Goal: Task Accomplishment & Management: Complete application form

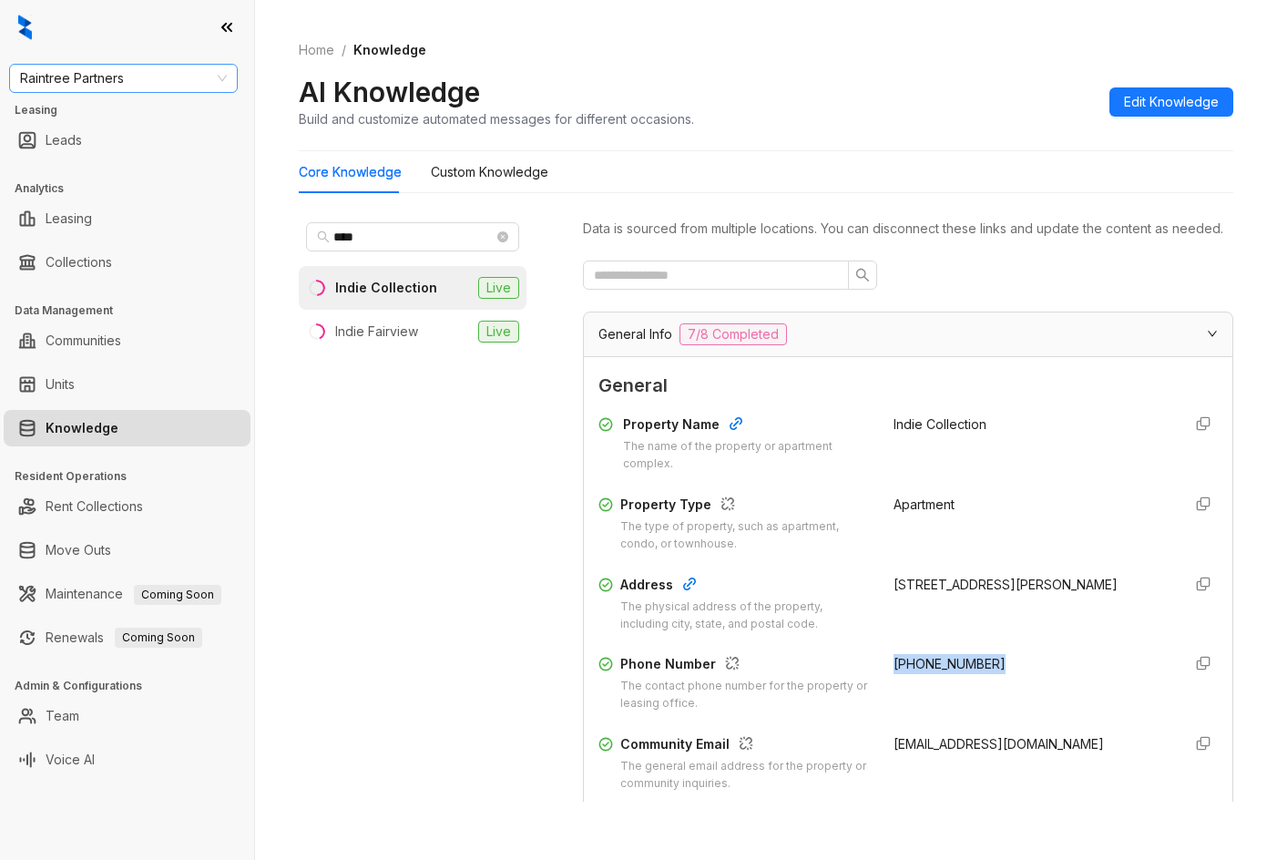
click at [153, 86] on span "Raintree Partners" at bounding box center [123, 78] width 207 height 27
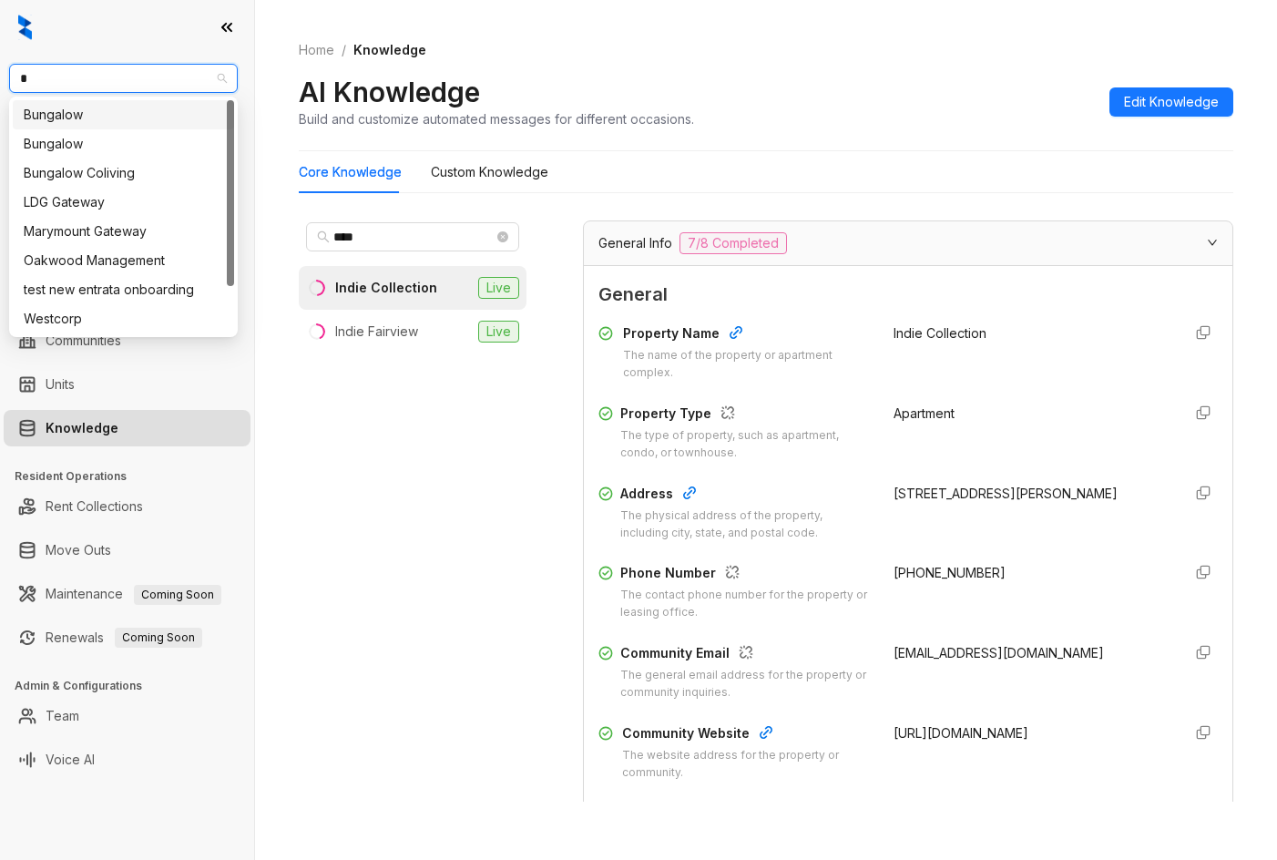
type input "**"
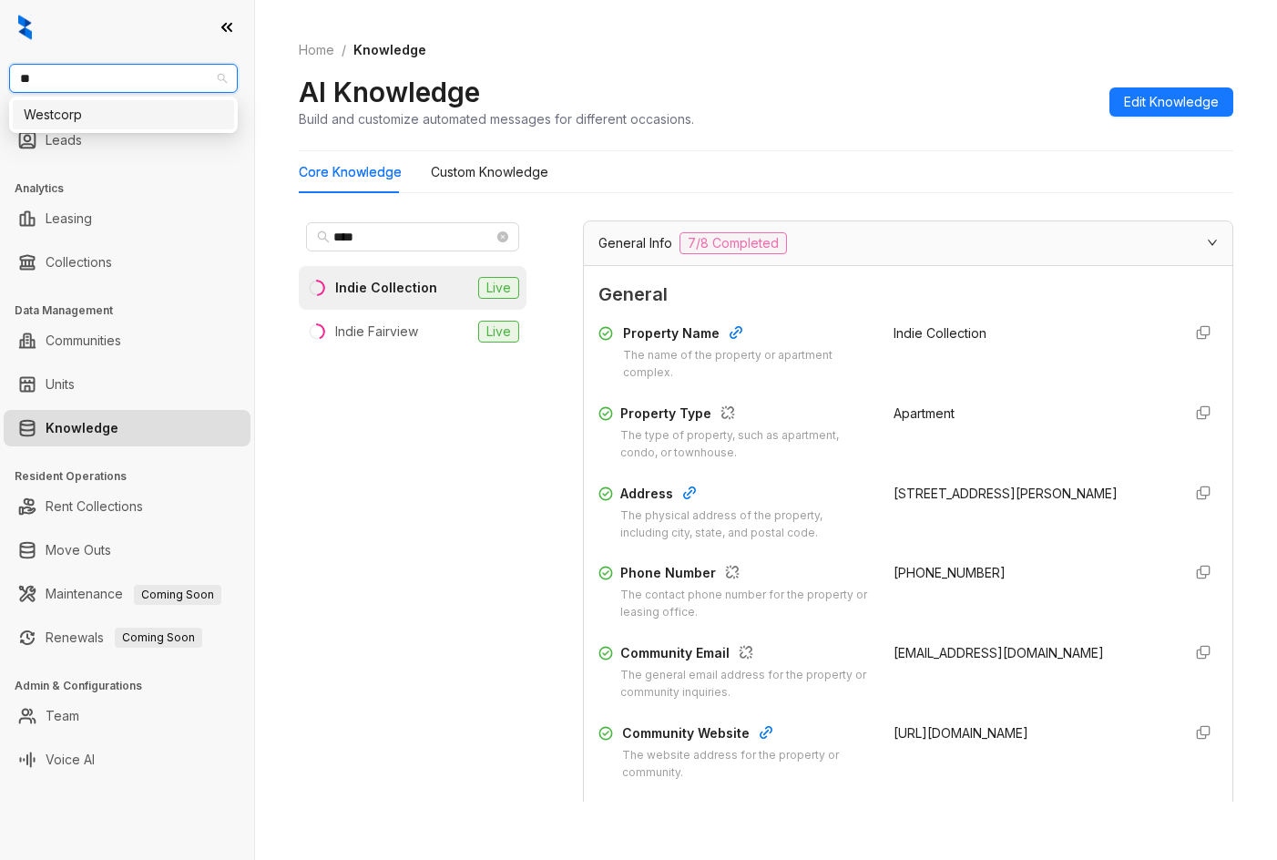
click at [110, 119] on div "Westcorp" at bounding box center [123, 115] width 199 height 20
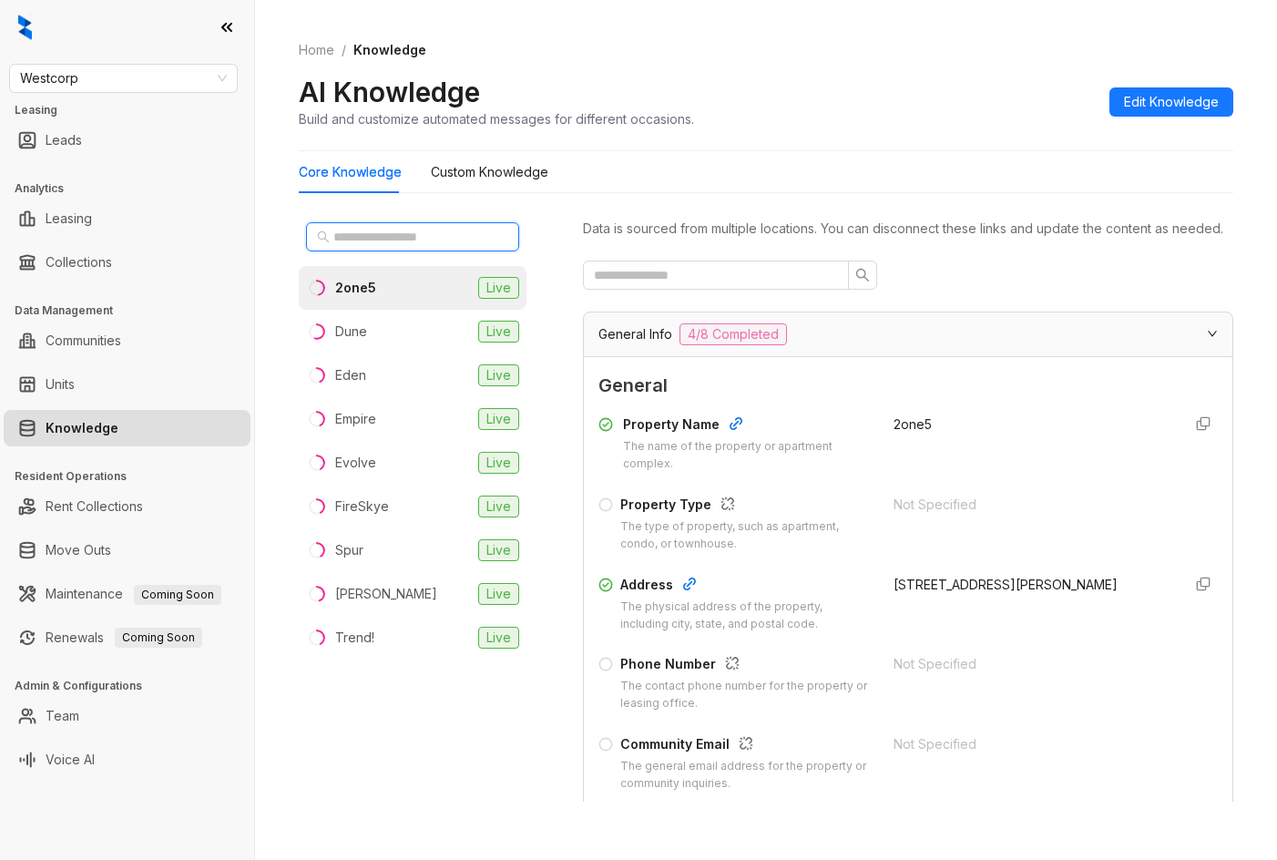
click at [382, 237] on input "text" at bounding box center [413, 237] width 160 height 20
click at [393, 425] on li "Empire Live" at bounding box center [413, 419] width 228 height 44
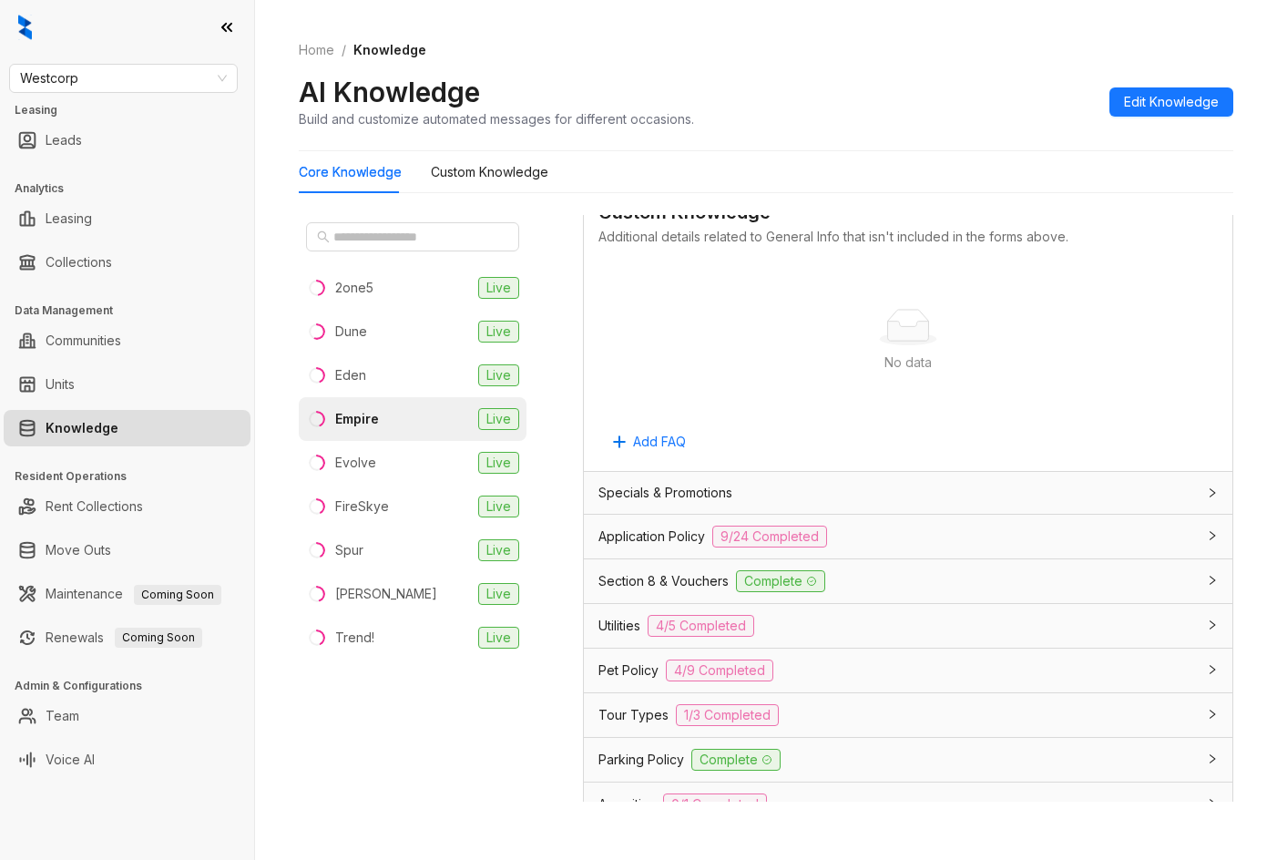
scroll to position [1184, 0]
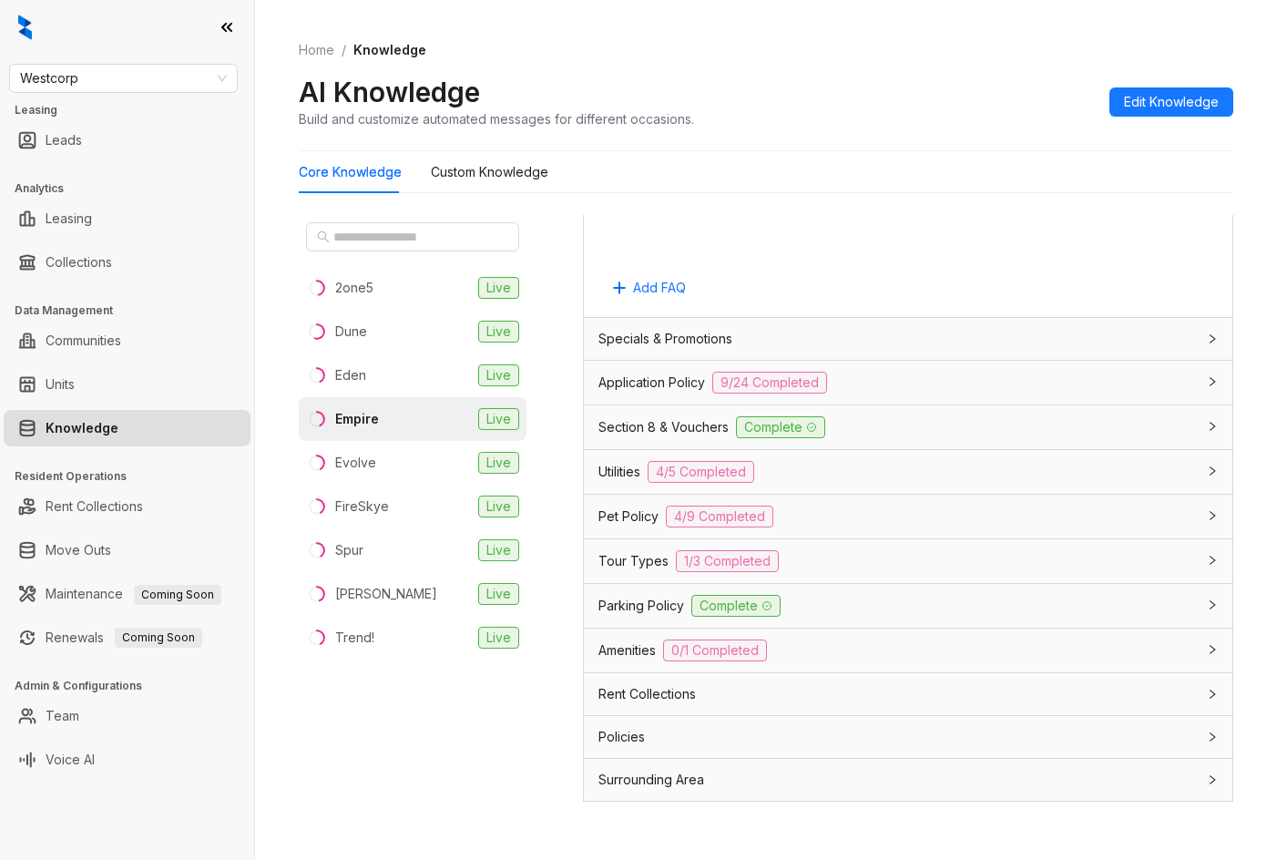
click at [829, 583] on div "Tour Types 1/3 Completed" at bounding box center [908, 561] width 648 height 44
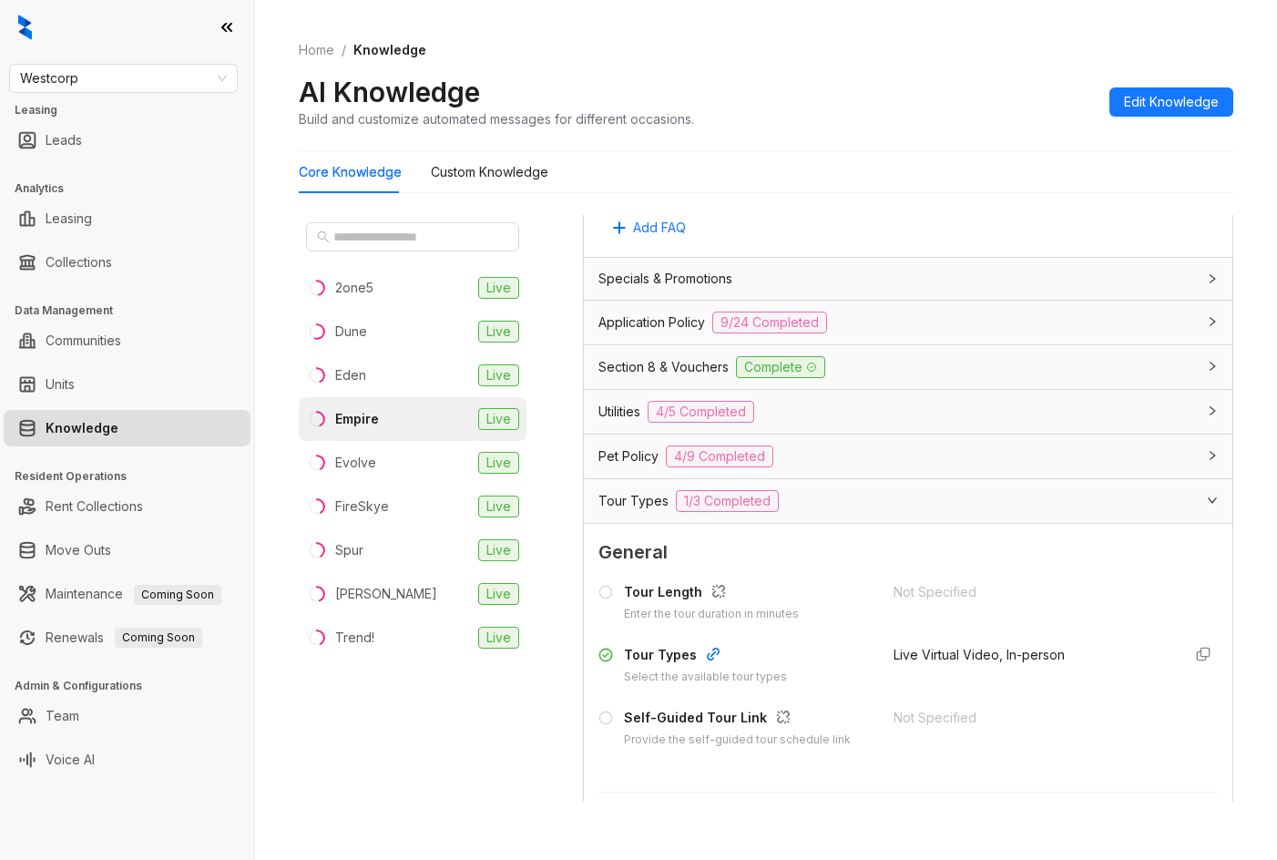
scroll to position [1275, 0]
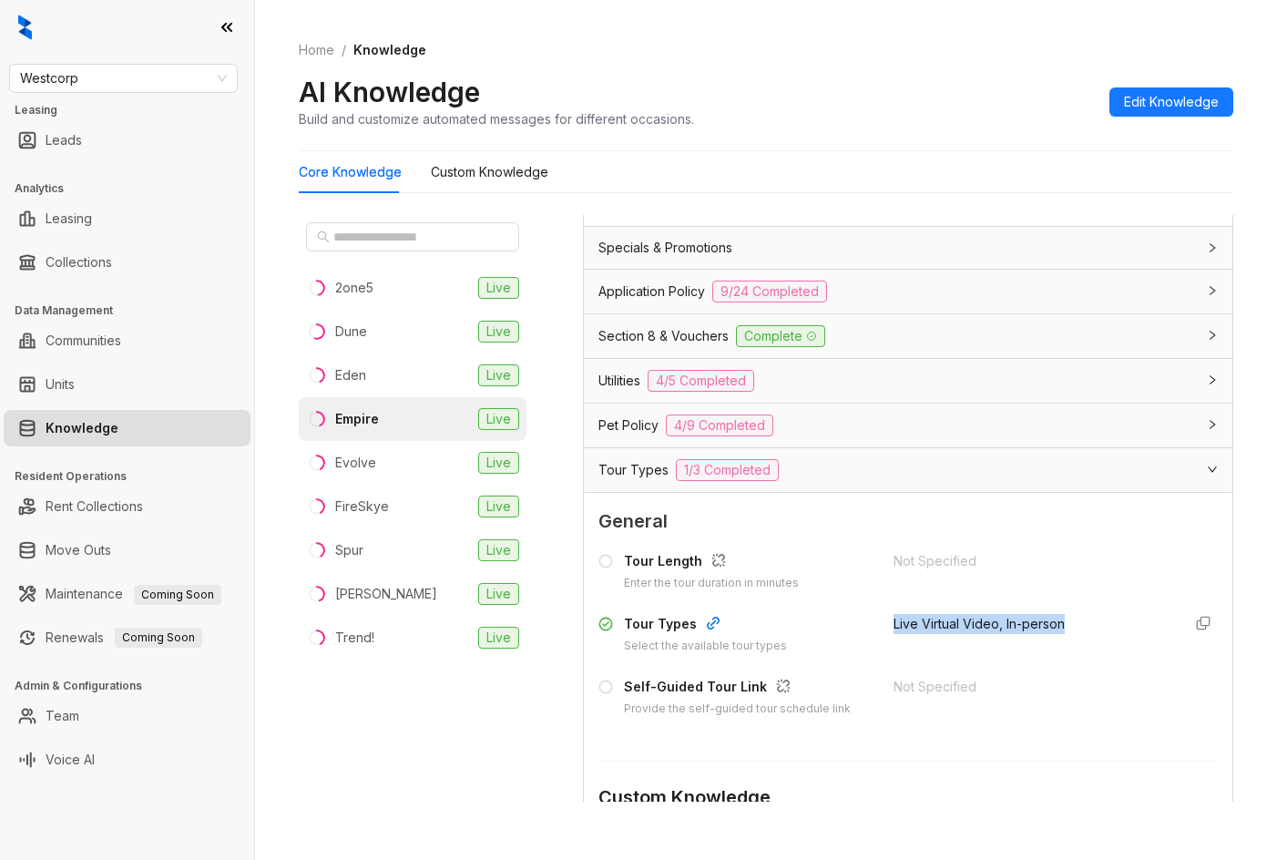
drag, startPoint x: 933, startPoint y: 648, endPoint x: 1057, endPoint y: 638, distance: 124.3
click at [1057, 638] on div "Tour Types Select the available tour types Live Virtual Video, In-person" at bounding box center [907, 634] width 619 height 41
copy span "Live Virtual Video, In-person"
click at [891, 628] on div "Tour Length Enter the tour duration in minutes Not Specified Tour Types Select …" at bounding box center [907, 634] width 619 height 181
click at [898, 631] on span "Live Virtual Video, In-person" at bounding box center [978, 623] width 171 height 15
